Goal: Task Accomplishment & Management: Use online tool/utility

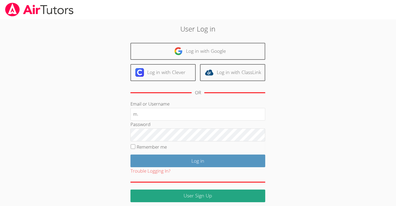
type input "[EMAIL_ADDRESS][DOMAIN_NAME]"
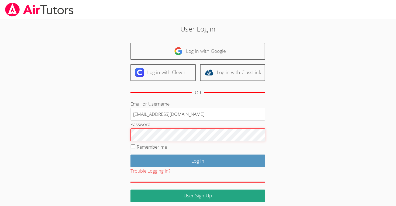
click at [131, 155] on input "Log in" at bounding box center [198, 161] width 135 height 13
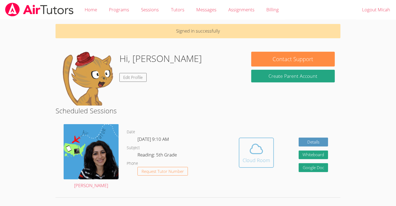
click at [253, 147] on icon at bounding box center [256, 149] width 15 height 15
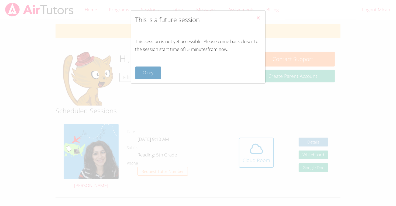
click at [148, 75] on button "Okay" at bounding box center [148, 73] width 26 height 13
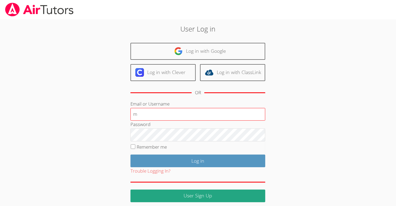
type input "m.chamizo1@lodiusd.org"
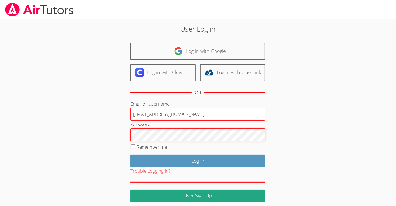
click at [131, 155] on input "Log in" at bounding box center [198, 161] width 135 height 13
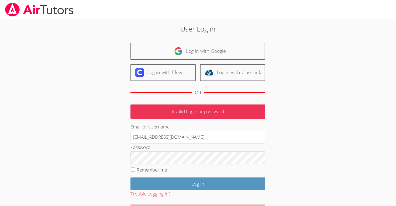
click at [131, 178] on input "Log in" at bounding box center [198, 184] width 135 height 13
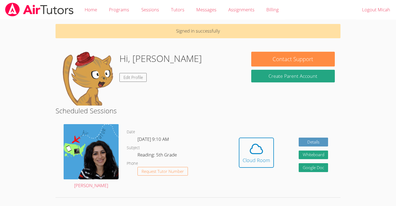
click at [252, 129] on div "Hidden Cloud Room Details Whiteboard Hidden Google Doc" at bounding box center [284, 156] width 114 height 73
click at [251, 153] on icon at bounding box center [256, 149] width 15 height 15
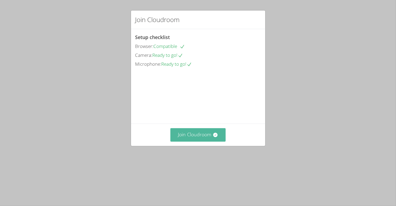
click at [198, 142] on button "Join Cloudroom" at bounding box center [197, 134] width 55 height 13
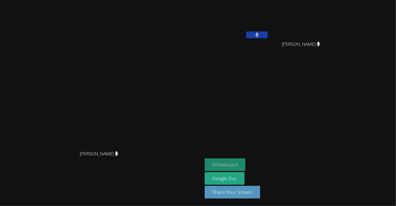
click at [245, 165] on button "Whiteboard" at bounding box center [225, 165] width 41 height 13
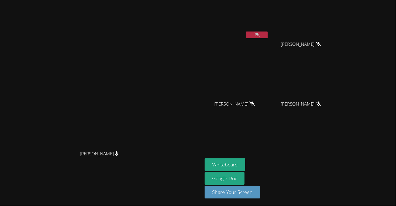
click at [268, 35] on button at bounding box center [257, 35] width 22 height 7
click at [268, 32] on button at bounding box center [257, 35] width 22 height 7
click at [268, 33] on button at bounding box center [257, 35] width 22 height 7
click at [268, 36] on button at bounding box center [257, 35] width 22 height 7
click at [268, 32] on button at bounding box center [257, 35] width 22 height 7
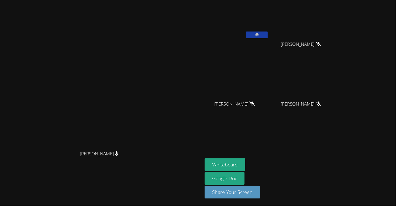
click at [268, 32] on button at bounding box center [257, 35] width 22 height 7
click at [268, 36] on button at bounding box center [257, 35] width 22 height 7
click at [268, 35] on button at bounding box center [257, 35] width 22 height 7
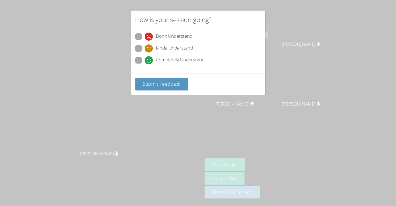
drag, startPoint x: 153, startPoint y: 56, endPoint x: 154, endPoint y: 61, distance: 5.2
click at [154, 61] on div "Completely Understand" at bounding box center [175, 60] width 60 height 8
click at [149, 61] on input "Completely Understand" at bounding box center [147, 59] width 5 height 5
radio input "true"
click at [154, 61] on div "Completely Understand" at bounding box center [175, 60] width 60 height 8
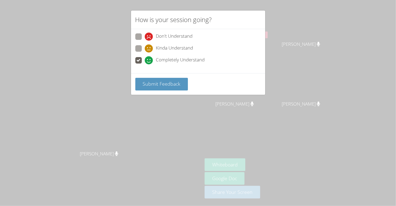
click at [149, 61] on input "Completely Understand" at bounding box center [147, 59] width 5 height 5
click at [154, 77] on div "Submit Feedback" at bounding box center [198, 84] width 134 height 22
click at [164, 81] on span "Submit Feedback" at bounding box center [162, 84] width 38 height 6
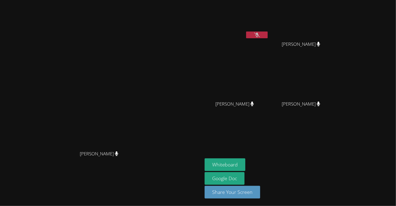
click at [260, 33] on icon at bounding box center [257, 35] width 6 height 5
